Goal: Transaction & Acquisition: Purchase product/service

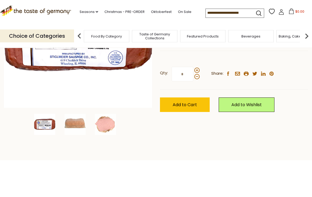
scroll to position [117, 0]
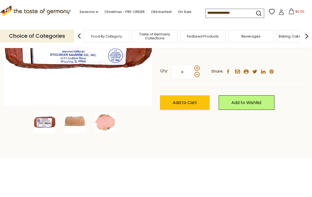
click at [74, 122] on img at bounding box center [74, 122] width 21 height 21
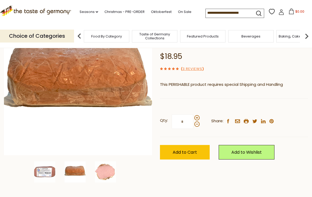
scroll to position [67, 0]
click at [102, 173] on img at bounding box center [105, 172] width 21 height 21
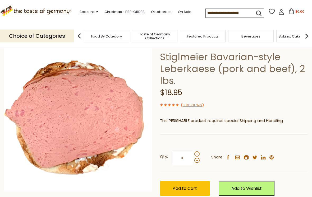
scroll to position [0, 0]
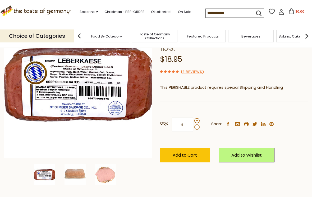
scroll to position [64, 0]
click at [137, 35] on span "Baking, Cakes, Desserts" at bounding box center [116, 36] width 41 height 4
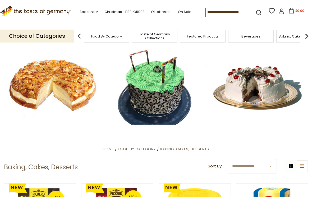
click at [132, 37] on div "Taste of Germany Collections" at bounding box center [154, 36] width 45 height 12
click at [81, 38] on img at bounding box center [79, 36] width 11 height 11
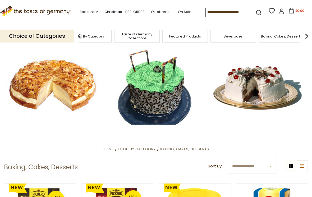
click at [169, 36] on span "Featured Products" at bounding box center [185, 36] width 32 height 4
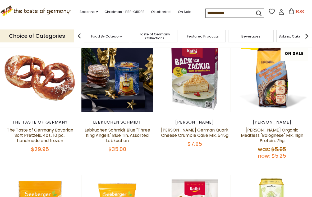
scroll to position [66, 0]
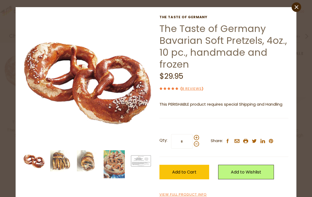
scroll to position [8, 0]
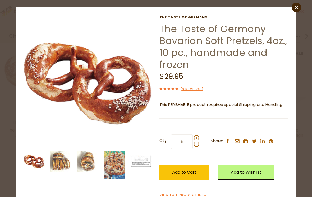
click at [112, 168] on img at bounding box center [114, 165] width 21 height 28
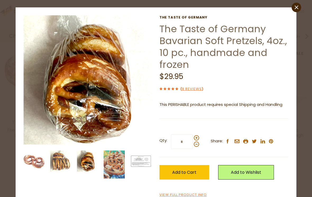
click at [34, 160] on img at bounding box center [34, 161] width 21 height 21
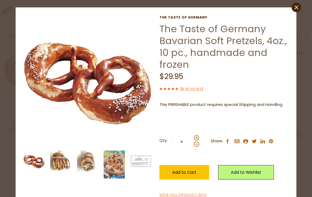
click at [58, 164] on img at bounding box center [60, 161] width 21 height 21
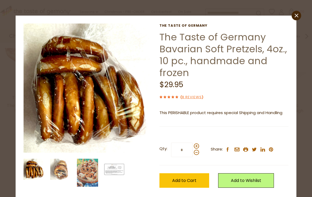
scroll to position [89, 0]
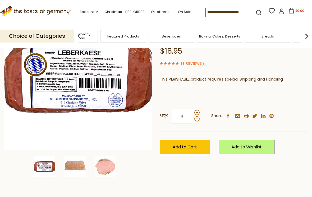
click at [50, 37] on div "Food By Category" at bounding box center [26, 36] width 45 height 12
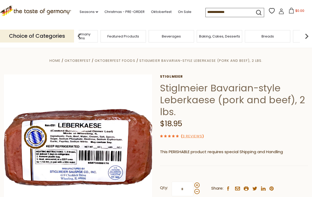
click at [208, 11] on input at bounding box center [227, 11] width 45 height 7
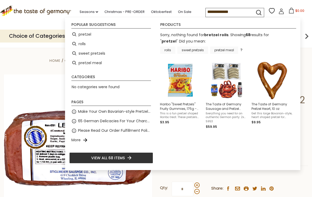
type input "*******"
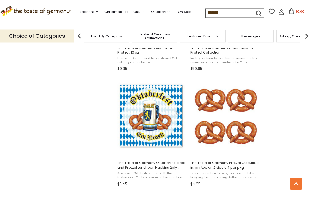
scroll to position [760, 0]
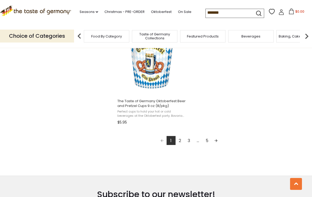
click at [217, 141] on link "Next page" at bounding box center [215, 140] width 9 height 9
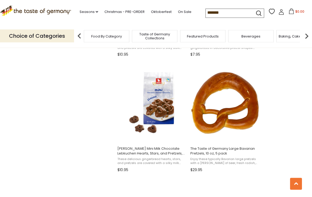
scroll to position [429, 0]
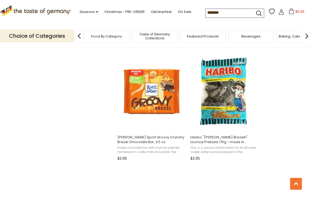
click at [209, 14] on input "*******" at bounding box center [227, 12] width 45 height 7
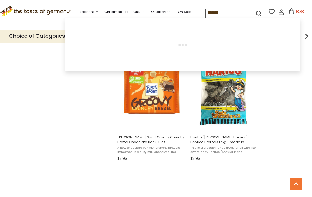
scroll to position [555, 0]
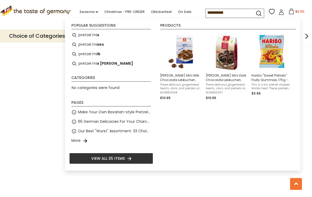
type input "**********"
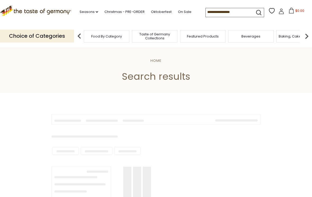
type input "**********"
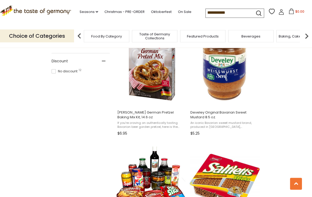
scroll to position [349, 0]
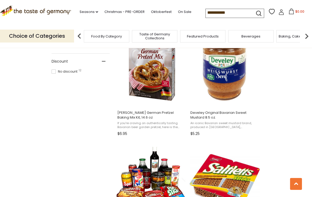
click at [146, 75] on img "Kathi German Pretzel Baking Mix Kit, 14.6 oz" at bounding box center [151, 67] width 70 height 70
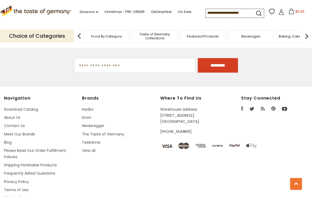
scroll to position [680, 0]
